Goal: Task Accomplishment & Management: Use online tool/utility

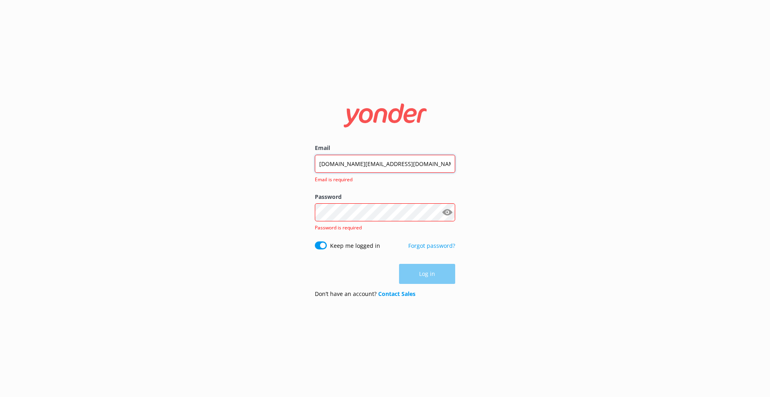
type input "[DOMAIN_NAME][EMAIL_ADDRESS][DOMAIN_NAME]"
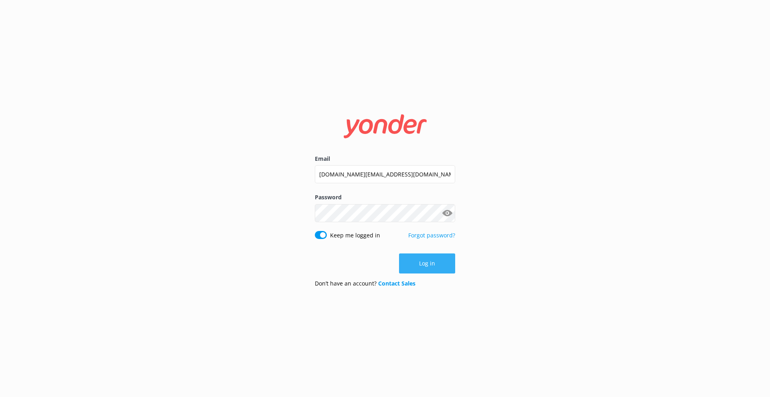
click at [434, 254] on button "Log in" at bounding box center [427, 264] width 56 height 20
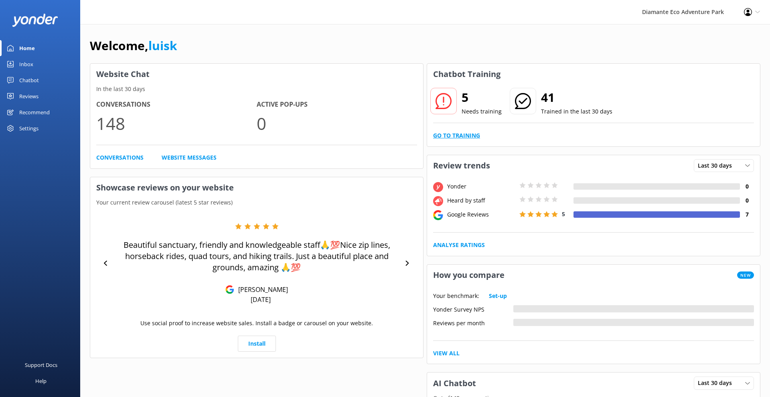
click at [459, 138] on link "Go to Training" at bounding box center [456, 135] width 47 height 9
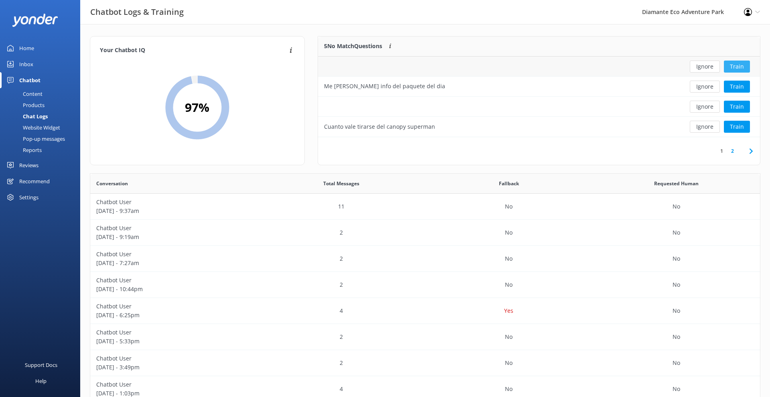
click at [740, 63] on button "Train" at bounding box center [737, 67] width 26 height 12
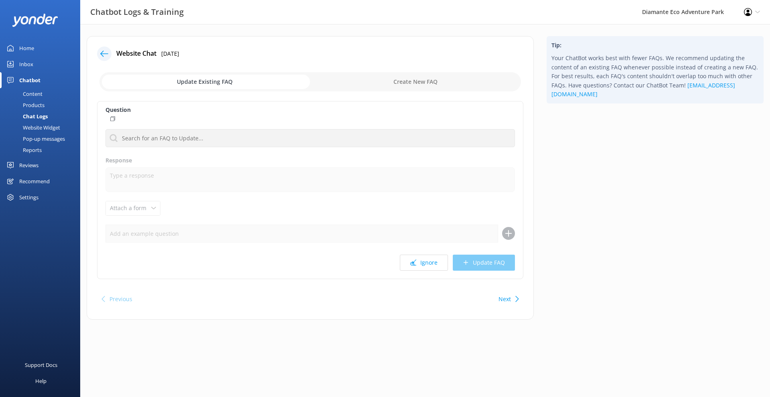
click at [107, 56] on icon at bounding box center [104, 54] width 8 height 8
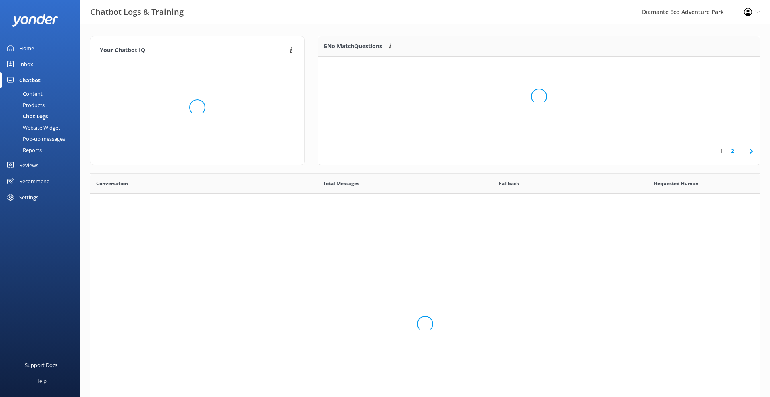
scroll to position [281, 670]
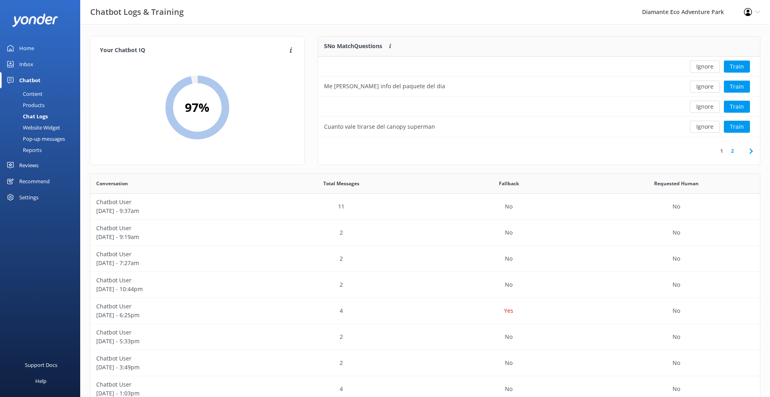
click at [753, 150] on icon at bounding box center [752, 151] width 10 height 10
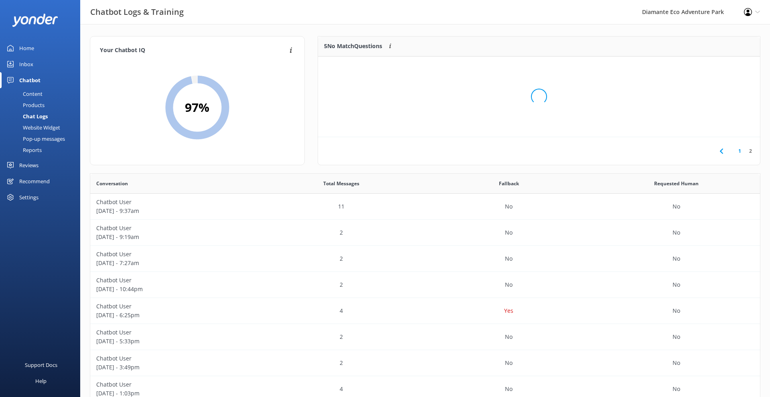
scroll to position [41, 442]
click at [346, 75] on div "Ku" at bounding box center [494, 67] width 352 height 20
click at [352, 68] on div "Ku" at bounding box center [494, 67] width 352 height 20
click at [726, 67] on button "Train" at bounding box center [737, 67] width 26 height 12
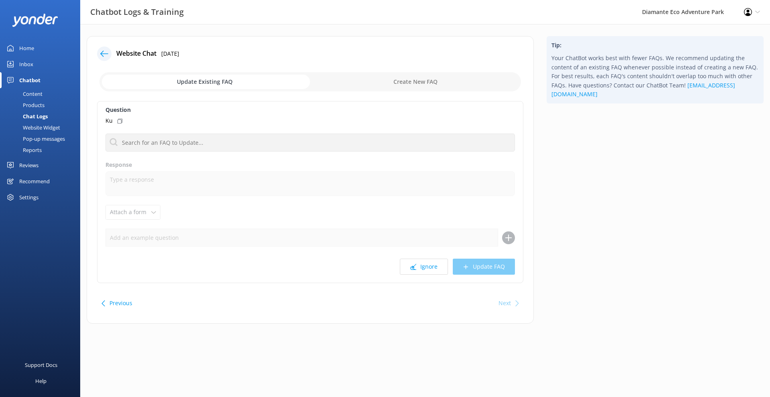
click at [106, 54] on use at bounding box center [104, 54] width 8 height 6
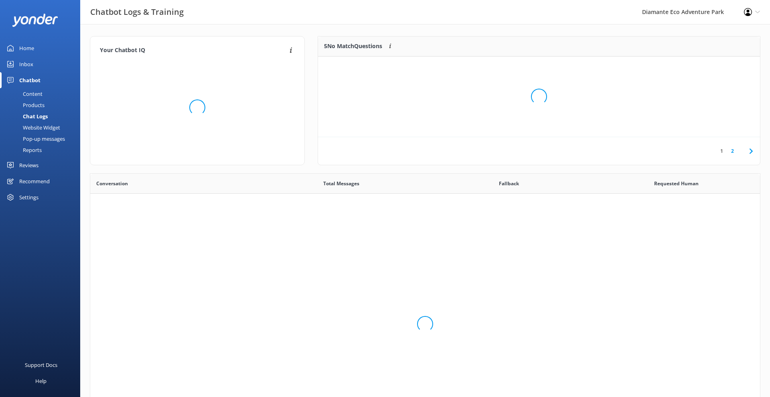
scroll to position [281, 670]
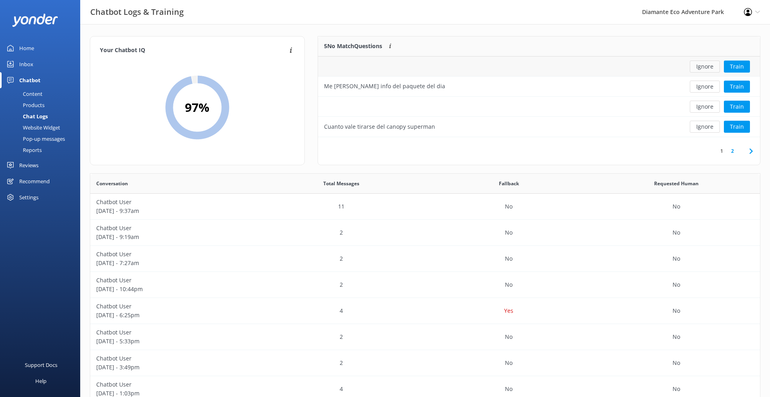
click at [704, 64] on button "Ignore" at bounding box center [705, 67] width 30 height 12
click at [711, 87] on button "Ignore" at bounding box center [705, 87] width 30 height 12
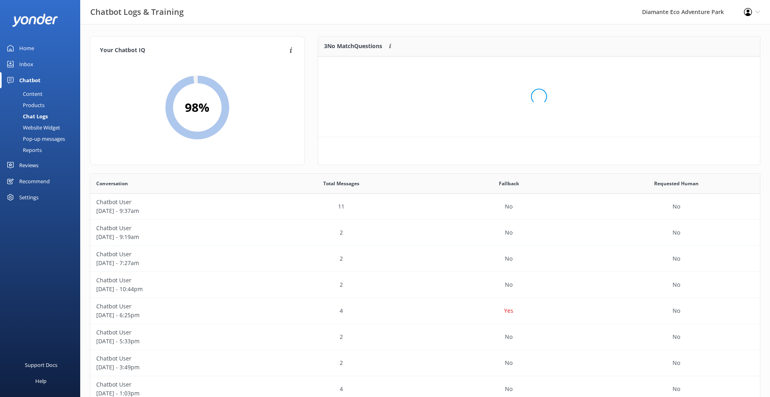
scroll to position [81, 442]
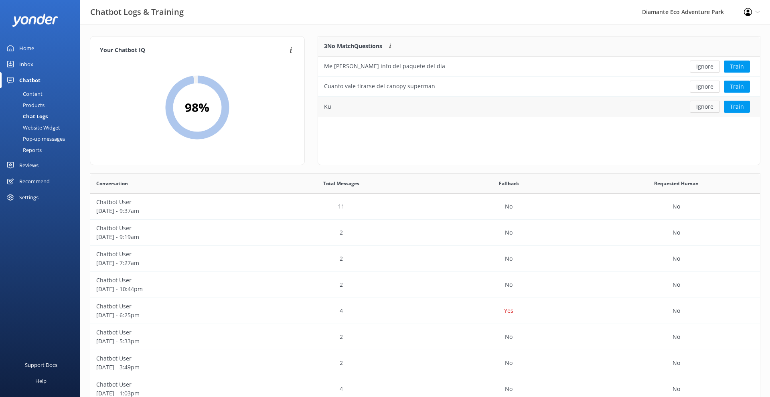
click at [705, 106] on button "Ignore" at bounding box center [705, 107] width 30 height 12
click at [740, 85] on button "Train" at bounding box center [737, 87] width 26 height 12
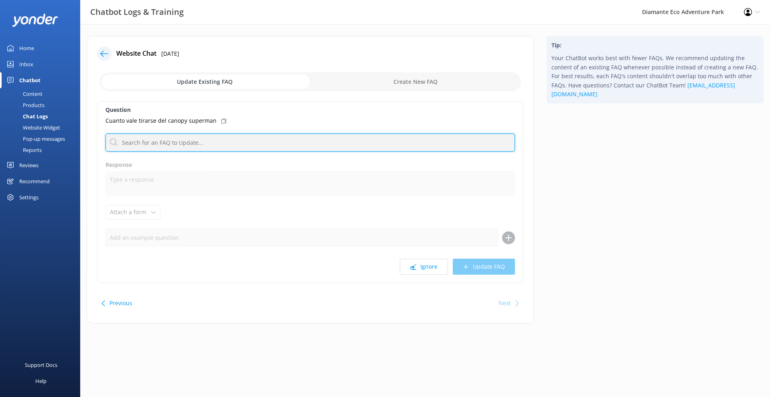
click at [158, 146] on input "text" at bounding box center [311, 143] width 410 height 18
type input "how much superman"
drag, startPoint x: 194, startPoint y: 144, endPoint x: 110, endPoint y: 142, distance: 83.9
click at [110, 142] on input "how much superman" at bounding box center [311, 143] width 410 height 18
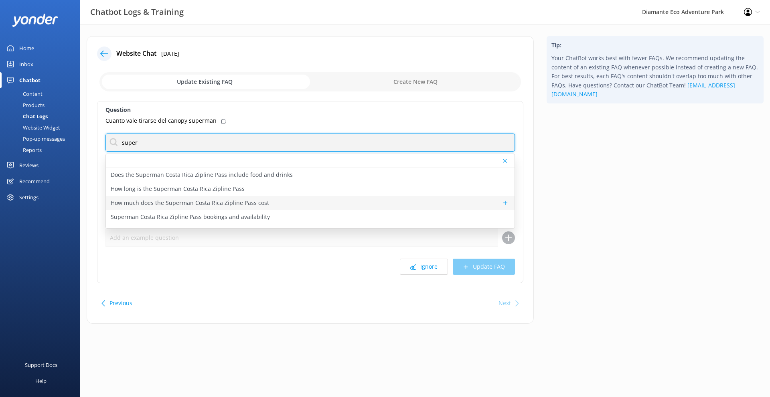
type input "super"
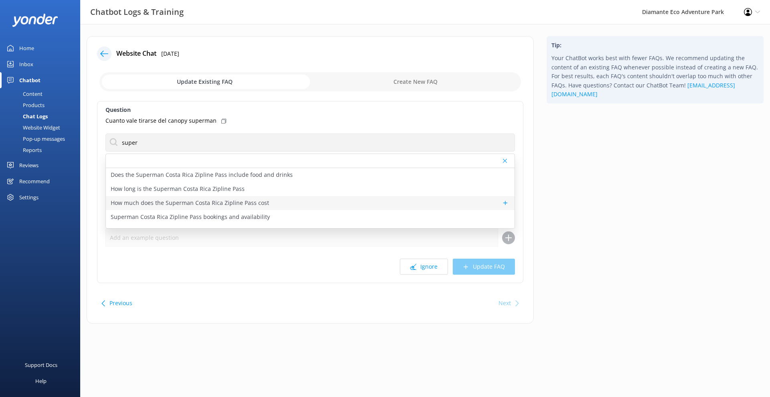
click at [179, 203] on p "How much does the Superman Costa Rica Zipline Pass cost" at bounding box center [190, 203] width 158 height 9
type textarea "Superman Costa Rica Zipline Aerial Pass prices start at $80 for adults (ages [D…"
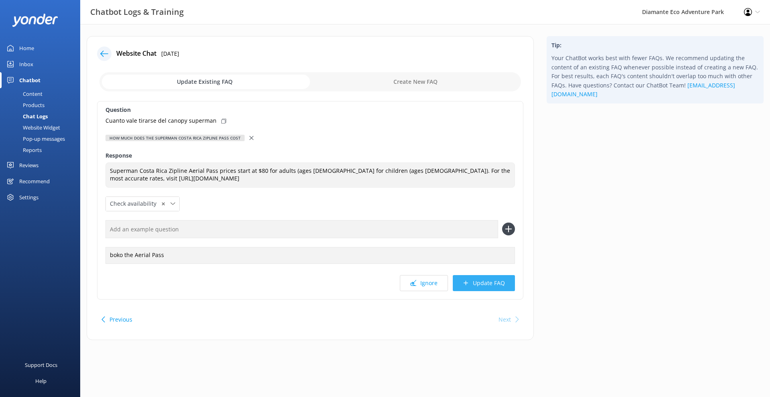
click at [486, 285] on button "Update FAQ" at bounding box center [484, 283] width 62 height 16
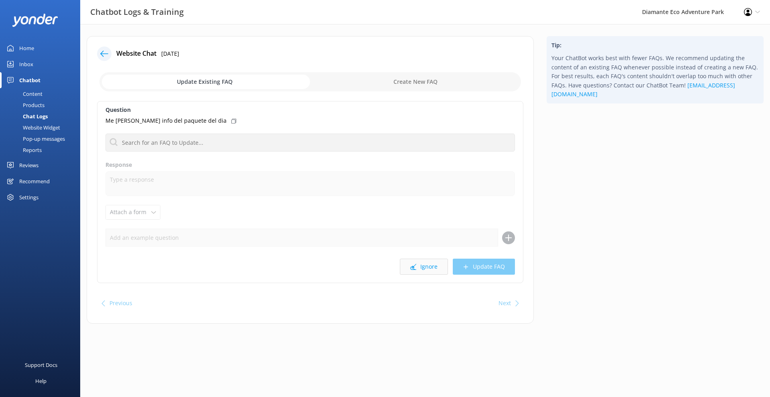
click at [431, 268] on button "Ignore" at bounding box center [424, 267] width 48 height 16
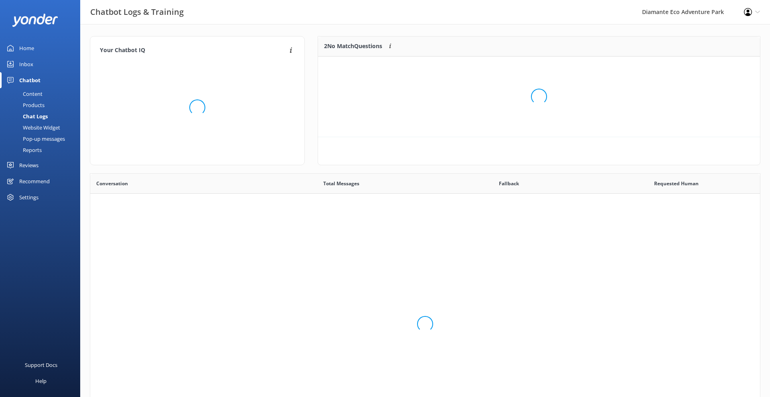
scroll to position [100, 442]
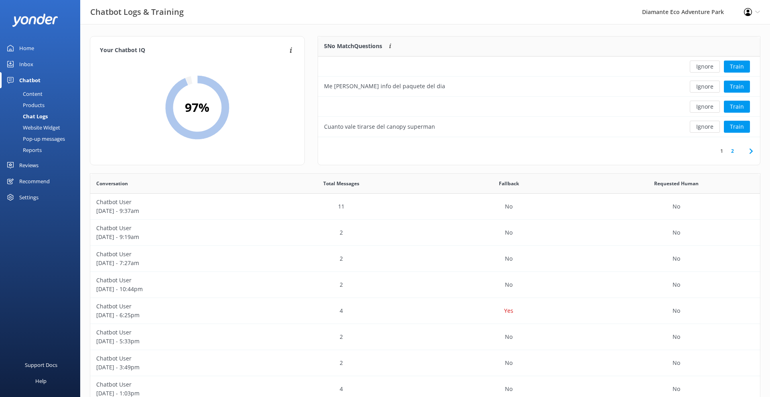
click at [33, 91] on div "Content" at bounding box center [24, 93] width 38 height 11
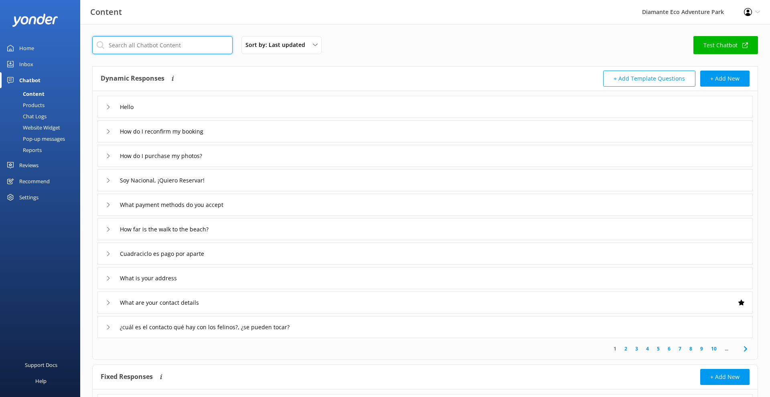
click at [156, 48] on input "text" at bounding box center [162, 45] width 140 height 18
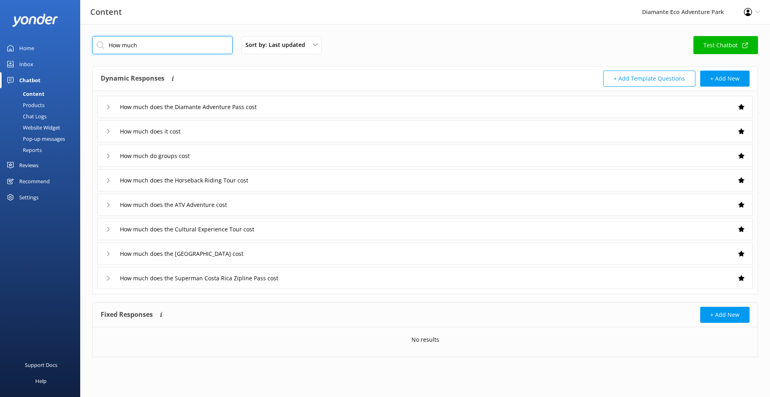
type input "How much"
click at [108, 280] on icon at bounding box center [108, 278] width 5 height 5
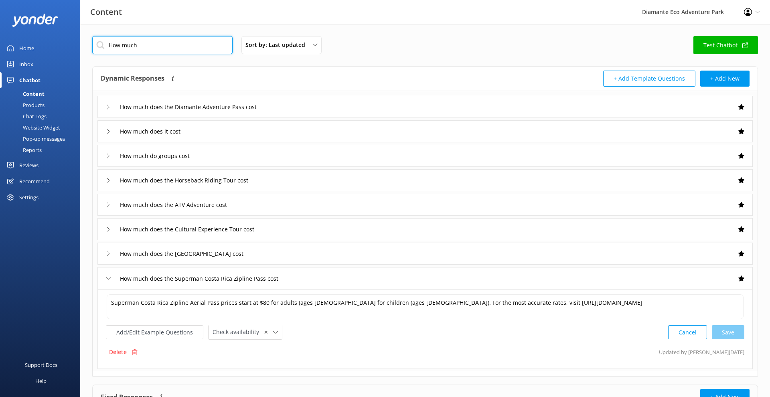
click at [152, 42] on input "How much" at bounding box center [162, 45] width 140 height 18
drag, startPoint x: 167, startPoint y: 49, endPoint x: 76, endPoint y: 37, distance: 91.9
click at [76, 37] on div "Content Diamante Eco Adventure Park Profile Settings Logout Home Inbox Chatbot …" at bounding box center [385, 244] width 770 height 440
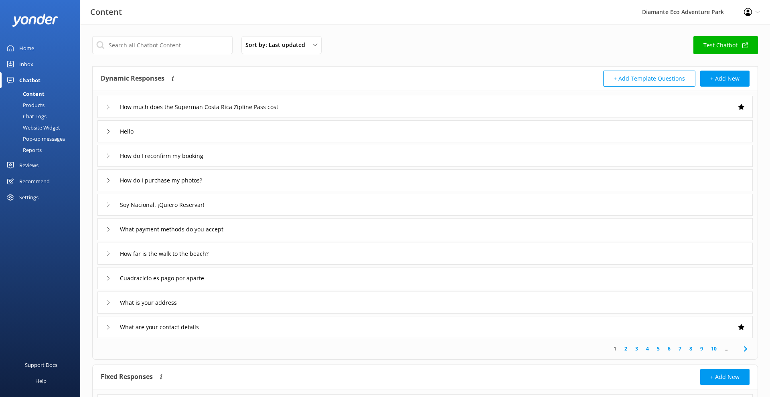
click at [110, 108] on icon at bounding box center [108, 107] width 5 height 5
